Goal: Navigation & Orientation: Find specific page/section

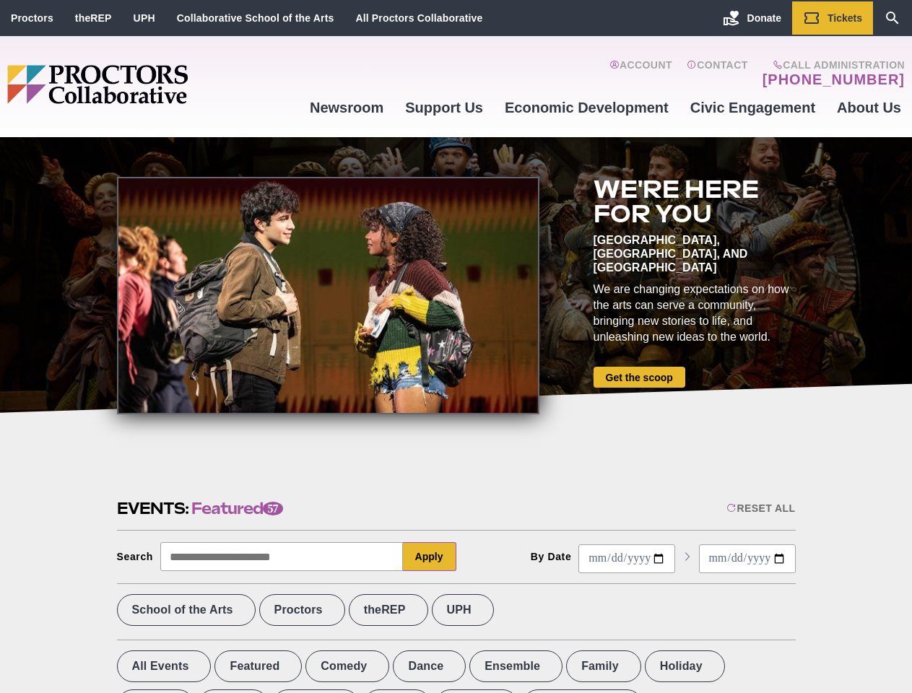
click at [456, 347] on div at bounding box center [328, 296] width 422 height 238
click at [759, 508] on div "Reset All" at bounding box center [760, 508] width 69 height 12
click at [430, 557] on button "Apply" at bounding box center [429, 556] width 53 height 29
